Goal: Transaction & Acquisition: Purchase product/service

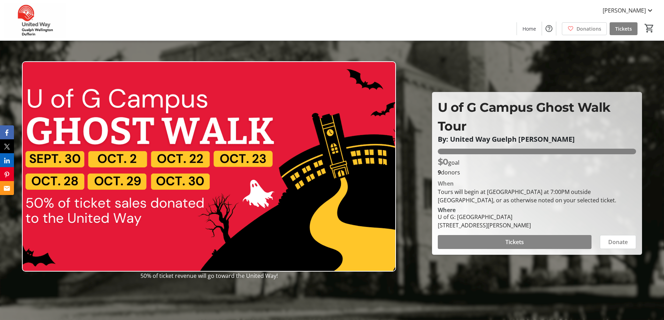
click at [513, 243] on span "Tickets" at bounding box center [514, 242] width 18 height 8
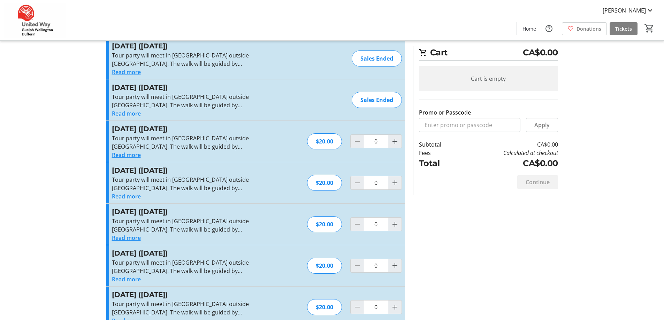
scroll to position [36, 0]
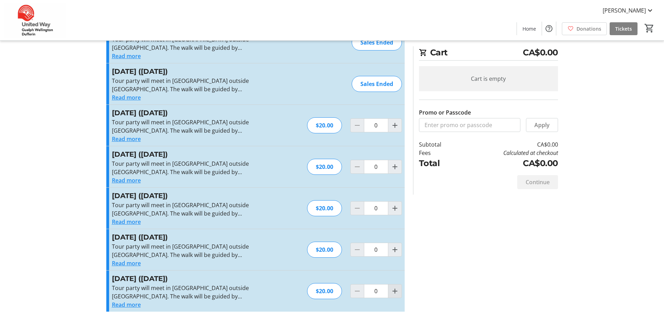
click at [393, 291] on mat-icon "Increment by one" at bounding box center [395, 291] width 8 height 8
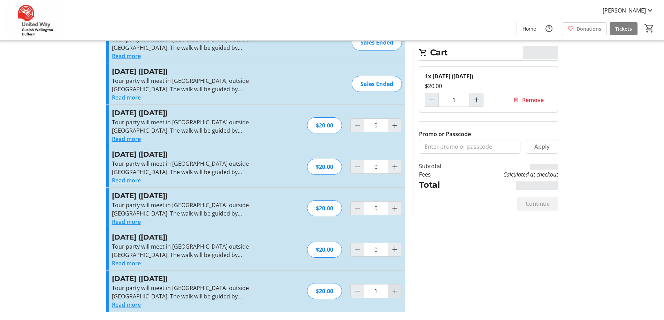
click at [393, 291] on mat-icon "Increment by one" at bounding box center [395, 291] width 8 height 8
type input "2"
click at [524, 201] on span at bounding box center [537, 204] width 41 height 17
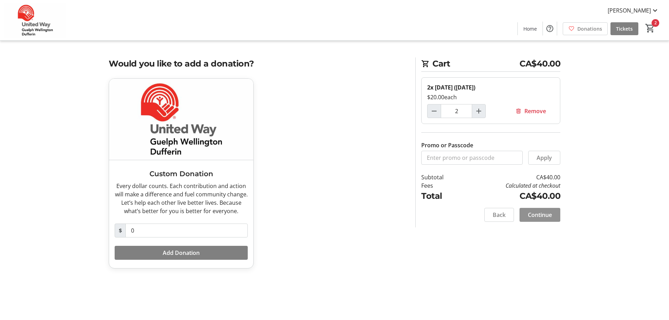
click at [536, 213] on span "Continue" at bounding box center [540, 215] width 24 height 8
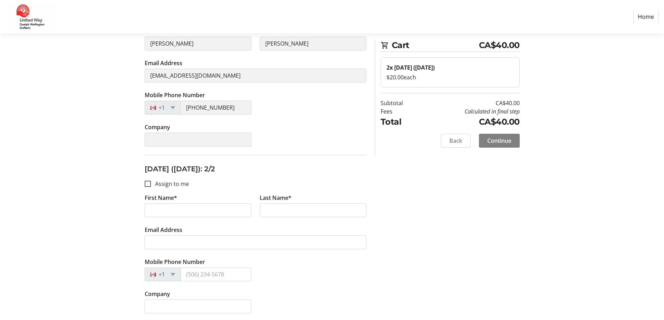
scroll to position [148, 0]
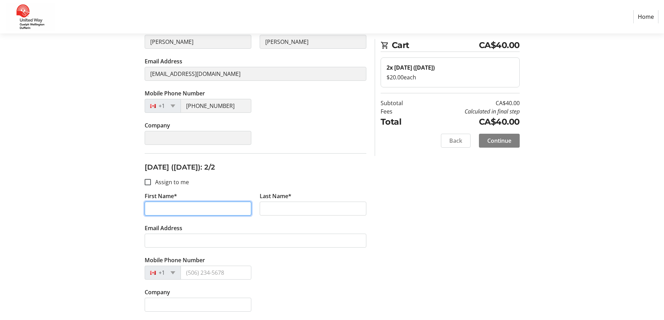
click at [183, 213] on input "First Name*" at bounding box center [198, 209] width 107 height 14
type input "[PERSON_NAME]"
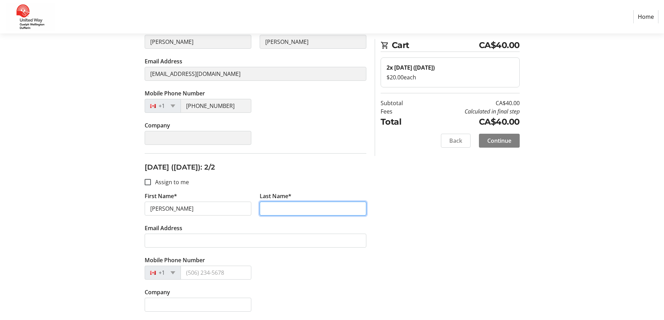
type input "[PERSON_NAME]"
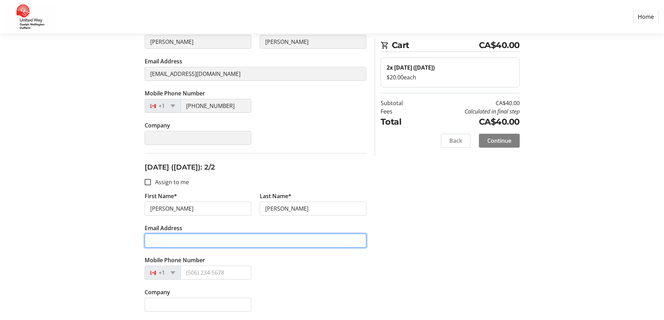
type input "[EMAIL_ADDRESS][DOMAIN_NAME]"
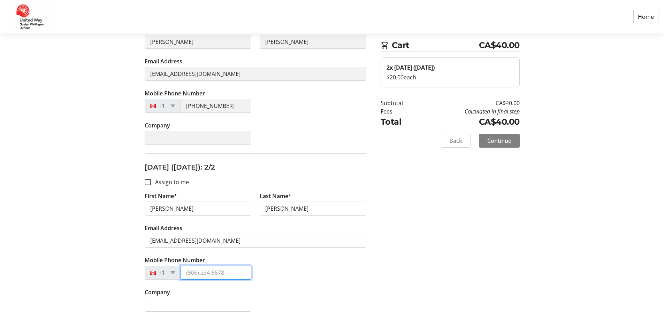
type input "[PHONE_NUMBER]"
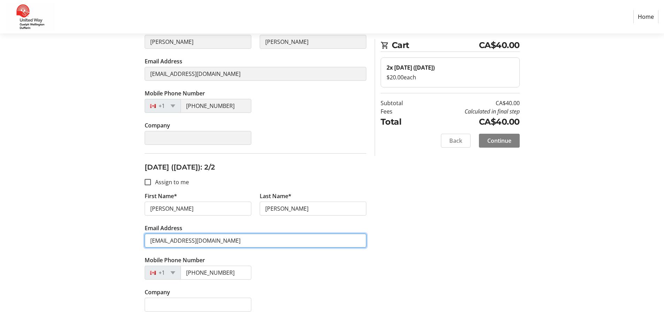
drag, startPoint x: 232, startPoint y: 241, endPoint x: 114, endPoint y: 226, distance: 119.1
click at [114, 226] on div "Assign Tickets Enter details for each attendee so that they receive their ticke…" at bounding box center [332, 122] width 460 height 397
type input "[EMAIL_ADDRESS][DOMAIN_NAME]"
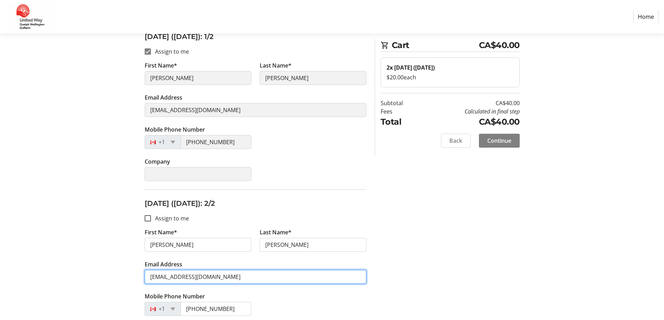
scroll to position [78, 0]
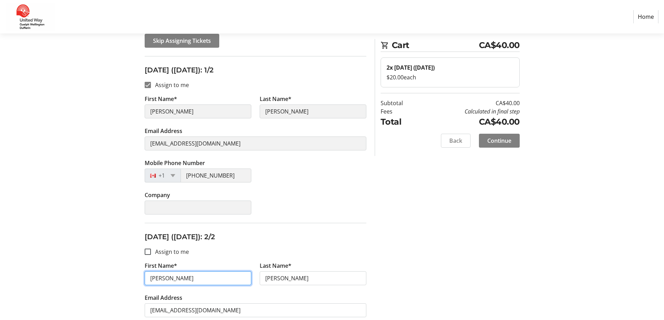
drag, startPoint x: 181, startPoint y: 281, endPoint x: 144, endPoint y: 276, distance: 37.2
click at [144, 276] on tr-form-field "First Name* [PERSON_NAME]" at bounding box center [197, 278] width 115 height 32
click at [302, 233] on h3 "[DATE] ([DATE]): 2/2" at bounding box center [256, 237] width 222 height 10
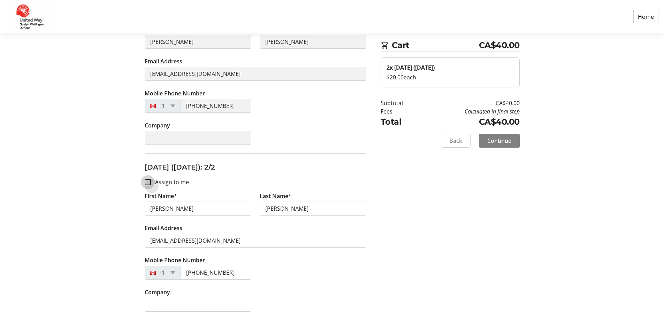
click at [150, 184] on input "Assign to me" at bounding box center [148, 182] width 6 height 6
checkbox input "true"
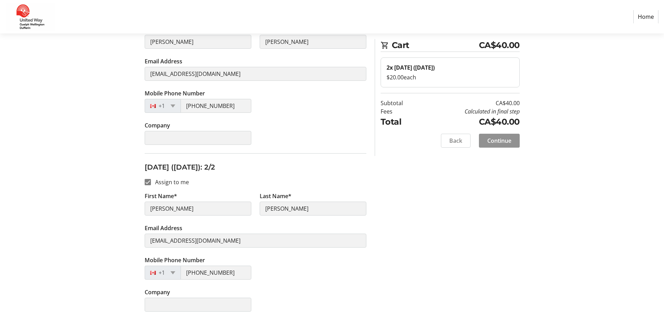
click at [509, 140] on span "Continue" at bounding box center [499, 141] width 24 height 8
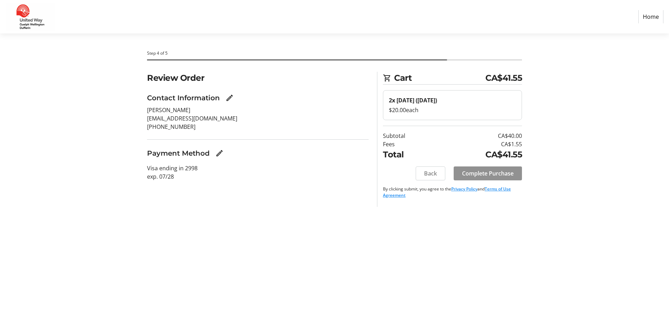
click at [490, 173] on span "Complete Purchase" at bounding box center [488, 173] width 52 height 8
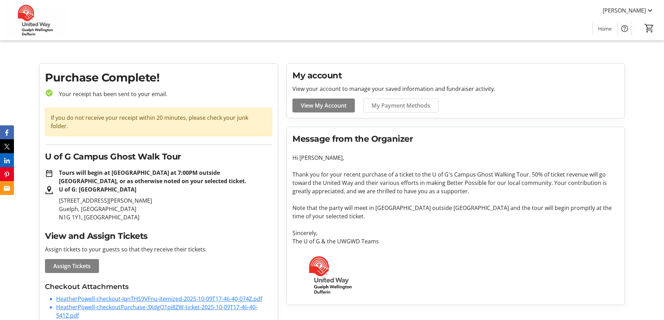
scroll to position [25, 0]
